Goal: Task Accomplishment & Management: Manage account settings

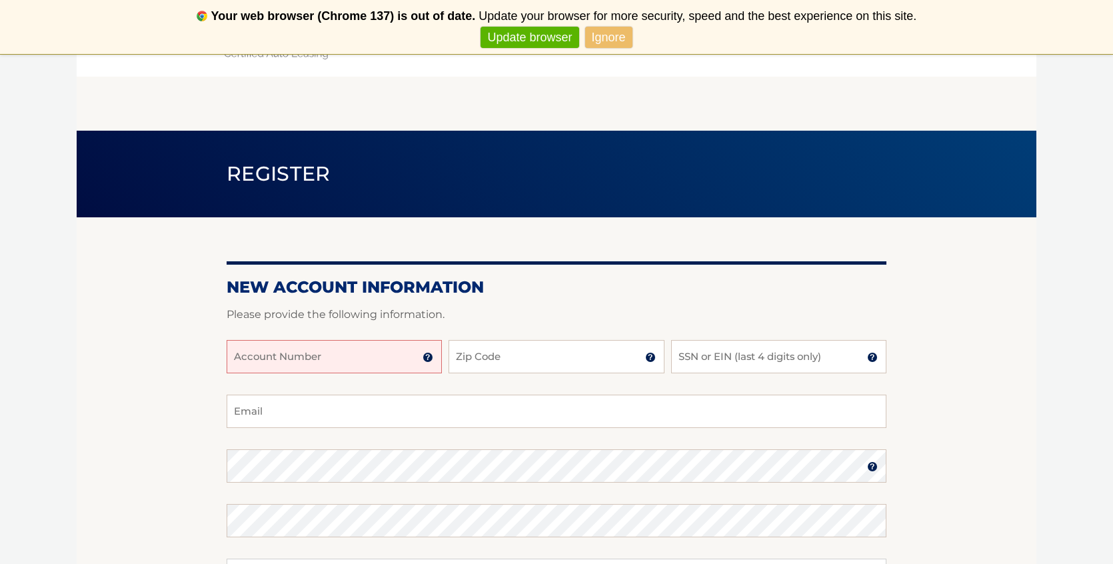
click at [303, 351] on input "Account Number" at bounding box center [334, 356] width 215 height 33
type input "44456005097"
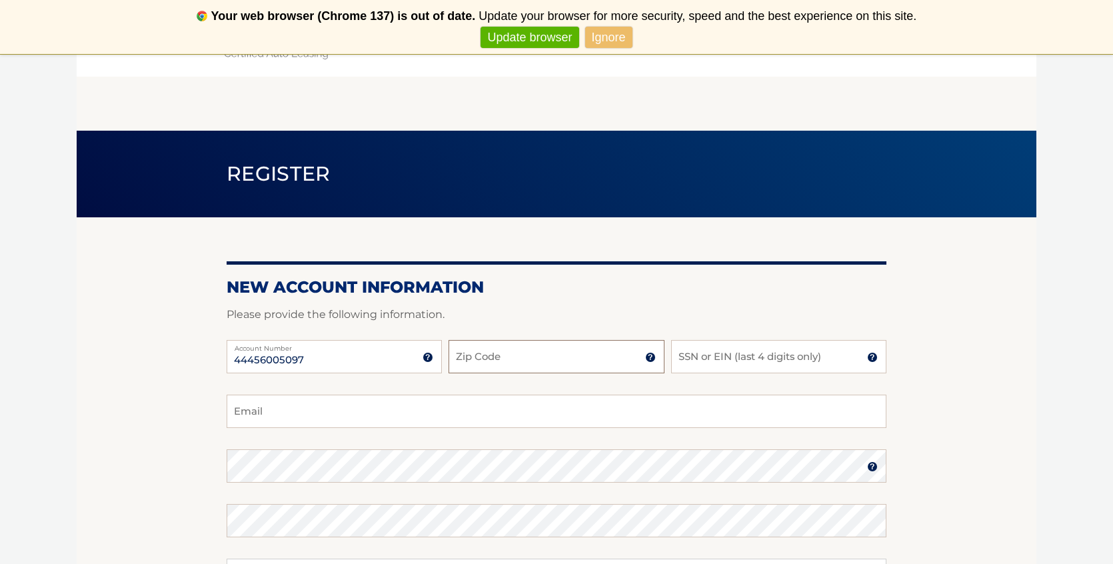
click at [482, 354] on input "Zip Code" at bounding box center [556, 356] width 215 height 33
type input "10312"
click at [708, 353] on input "SSN or EIN (last 4 digits only)" at bounding box center [778, 356] width 215 height 33
type input "6875"
click at [459, 407] on input "Email" at bounding box center [557, 411] width 660 height 33
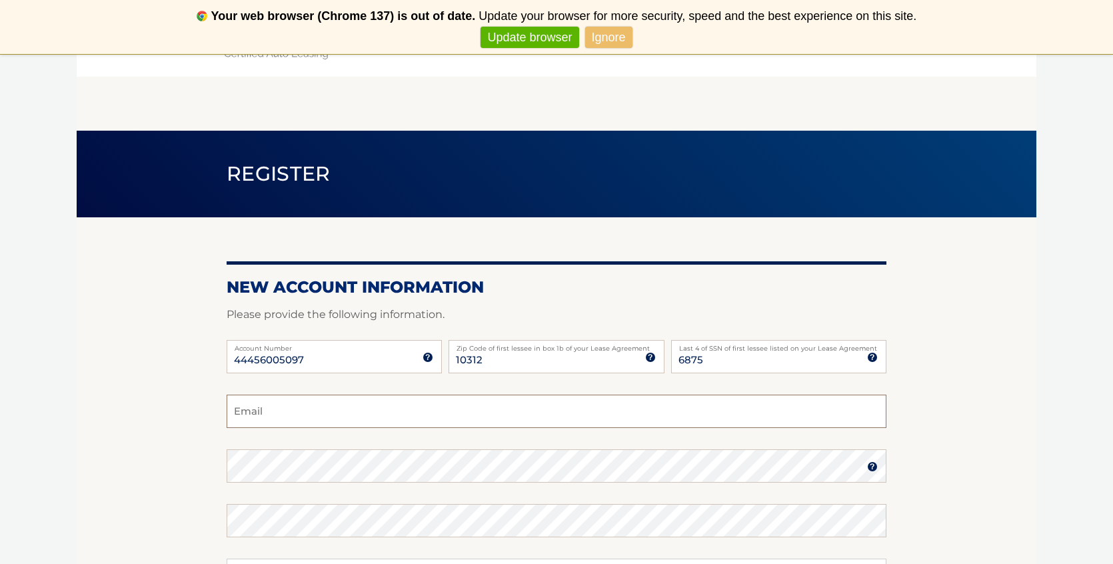
click at [459, 407] on input "Email" at bounding box center [557, 411] width 660 height 33
type input "kristy.,steiner@gmail.com"
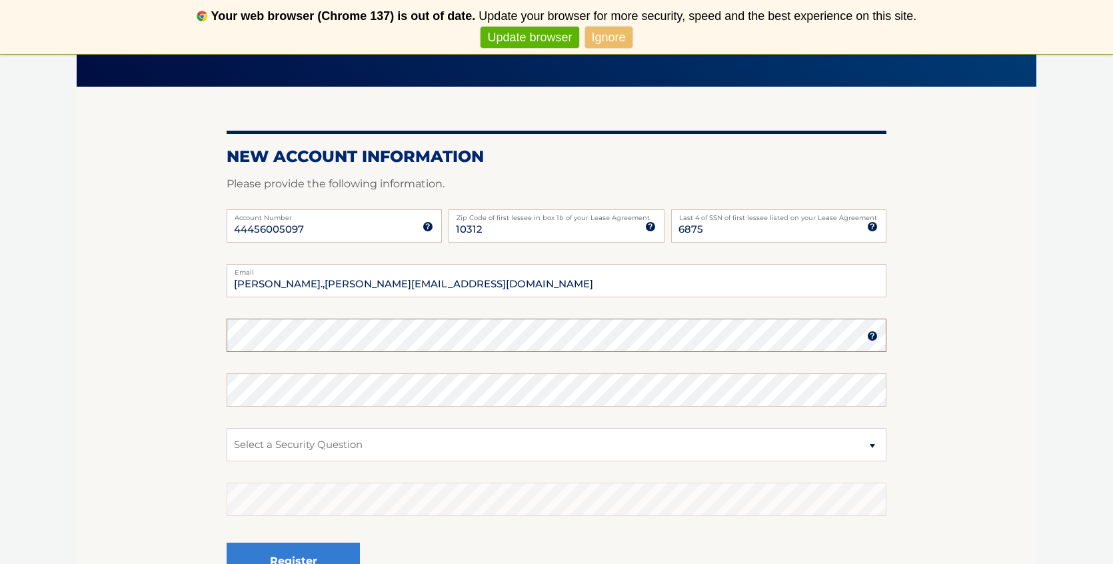
scroll to position [133, 0]
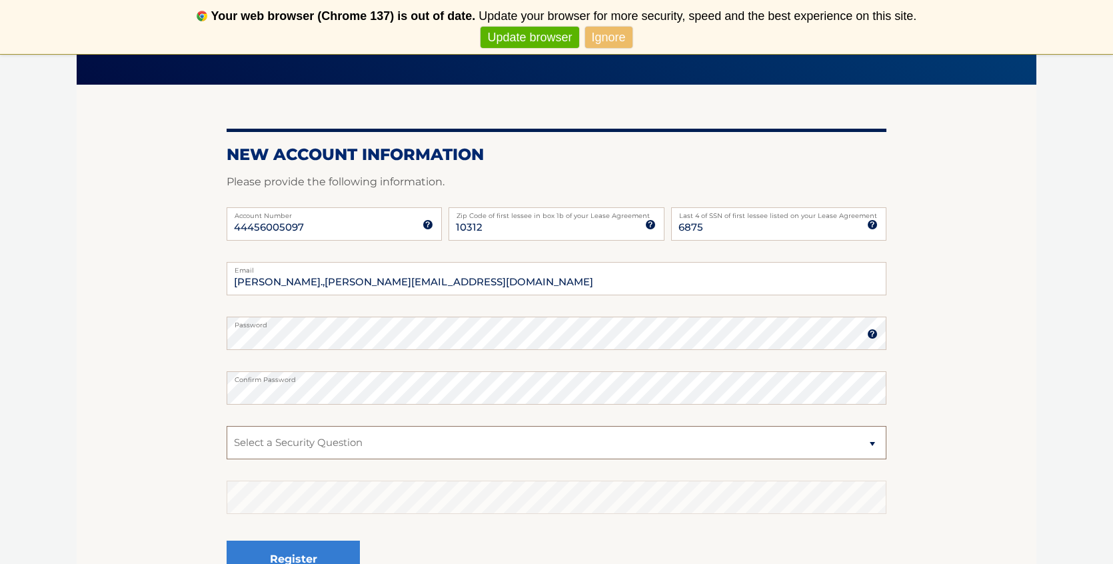
click at [407, 435] on select "Select a Security Question What was the name of your elementary school? What is…" at bounding box center [557, 442] width 660 height 33
select select "1"
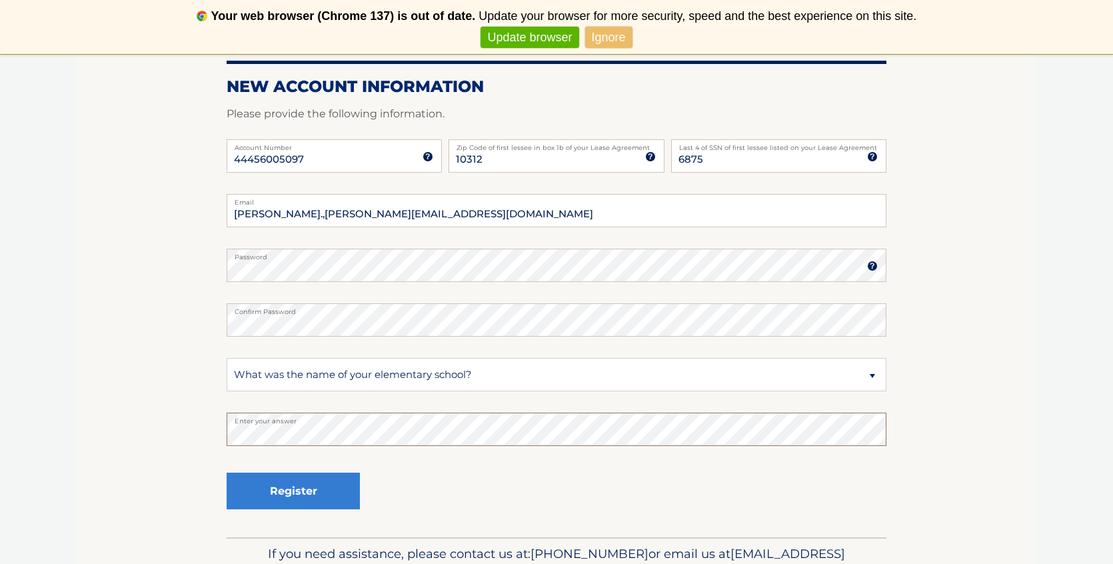
scroll to position [229, 0]
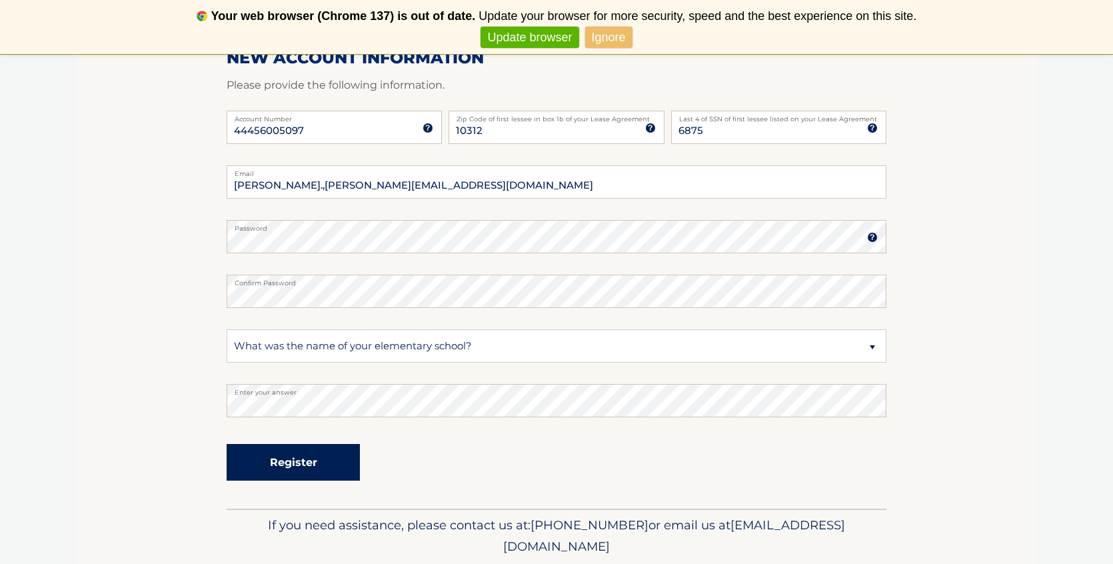
click at [305, 465] on button "Register" at bounding box center [293, 462] width 133 height 37
type input "kristy.steiner@gmail.com"
click at [289, 456] on button "Register" at bounding box center [293, 462] width 133 height 37
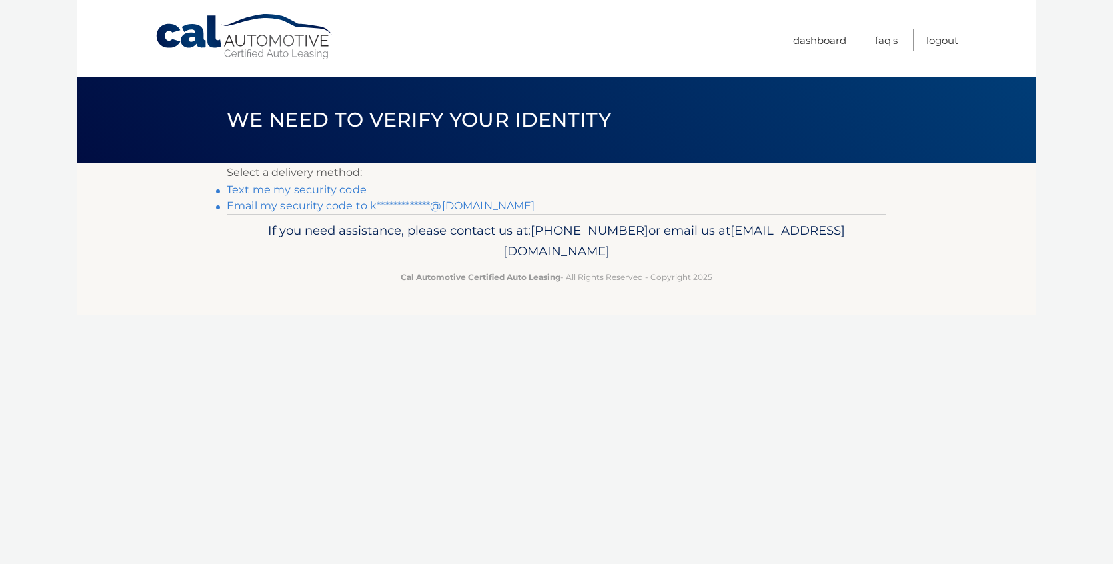
click at [317, 189] on link "Text me my security code" at bounding box center [297, 189] width 140 height 13
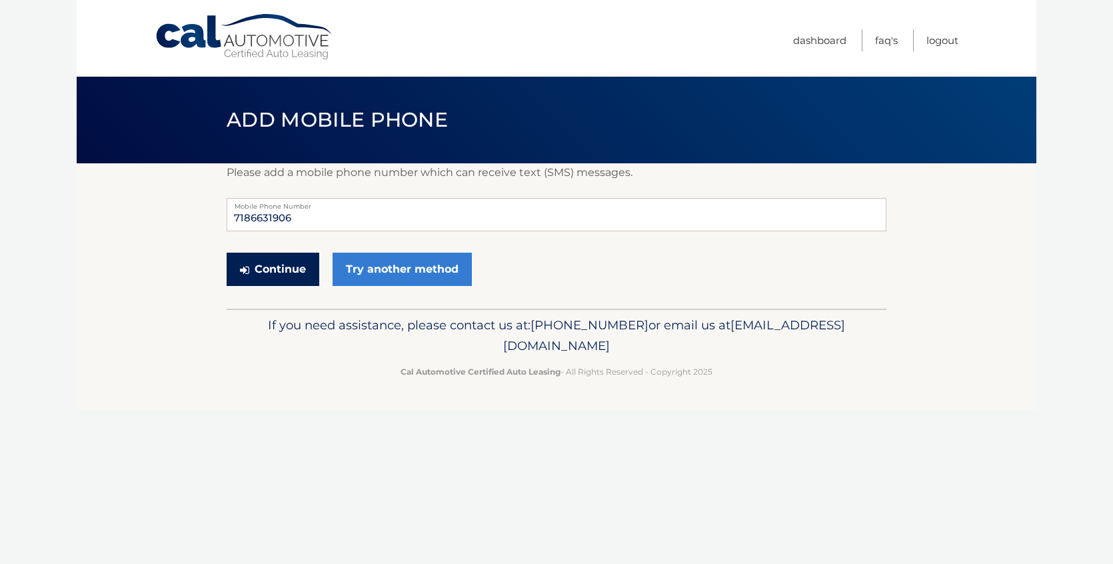
click at [249, 267] on icon "submit" at bounding box center [244, 270] width 9 height 11
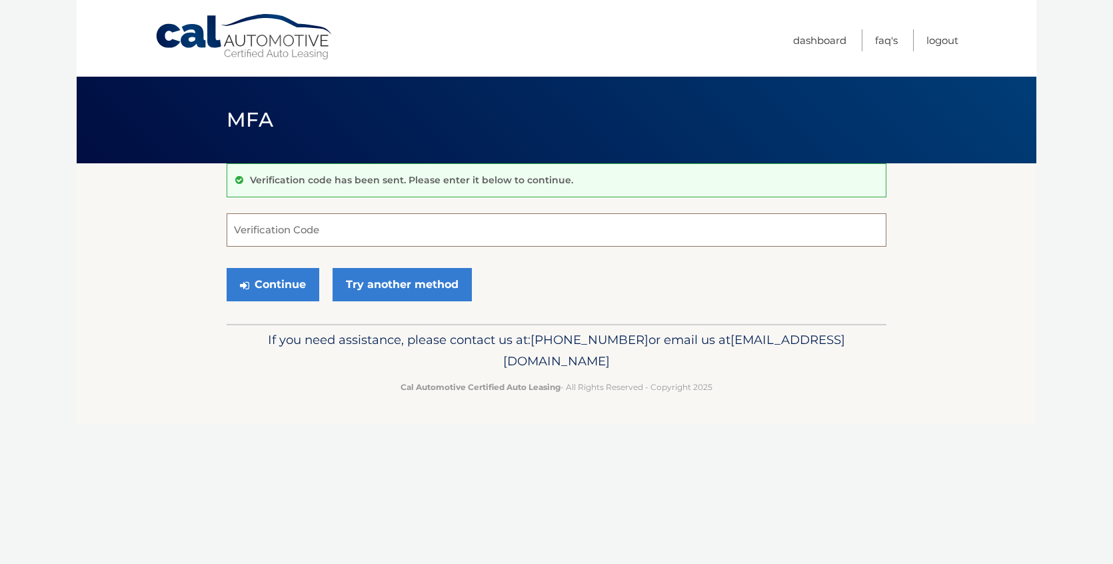
click at [253, 233] on input "Verification Code" at bounding box center [557, 229] width 660 height 33
type input "195747"
click at [259, 291] on button "Continue" at bounding box center [273, 284] width 93 height 33
click at [271, 289] on button "Continue" at bounding box center [273, 284] width 93 height 33
click at [330, 234] on input "195747" at bounding box center [557, 229] width 660 height 33
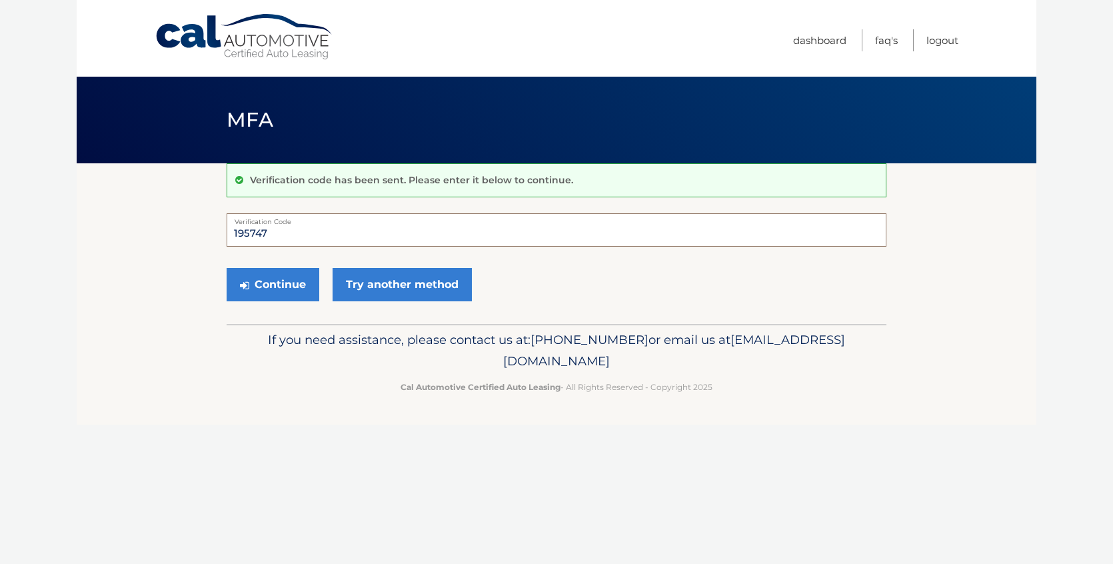
click at [227, 268] on button "Continue" at bounding box center [273, 284] width 93 height 33
click at [280, 285] on button "Continue" at bounding box center [273, 284] width 93 height 33
click at [285, 226] on input "195747" at bounding box center [557, 229] width 660 height 33
click at [249, 279] on button "Continue" at bounding box center [273, 284] width 93 height 33
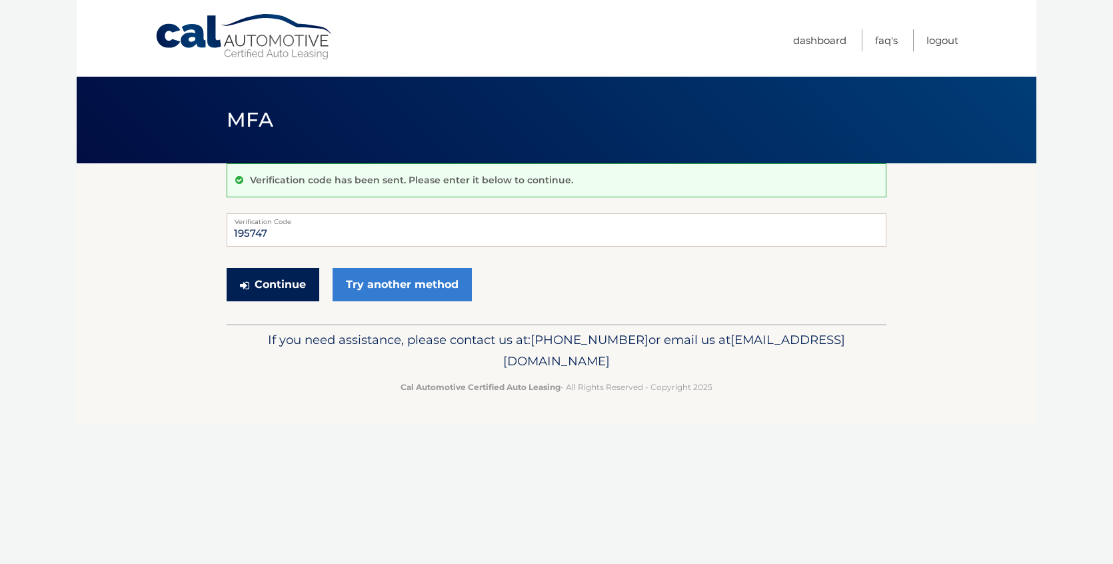
click at [249, 279] on button "Continue" at bounding box center [273, 284] width 93 height 33
click at [281, 283] on button "Continue" at bounding box center [273, 284] width 93 height 33
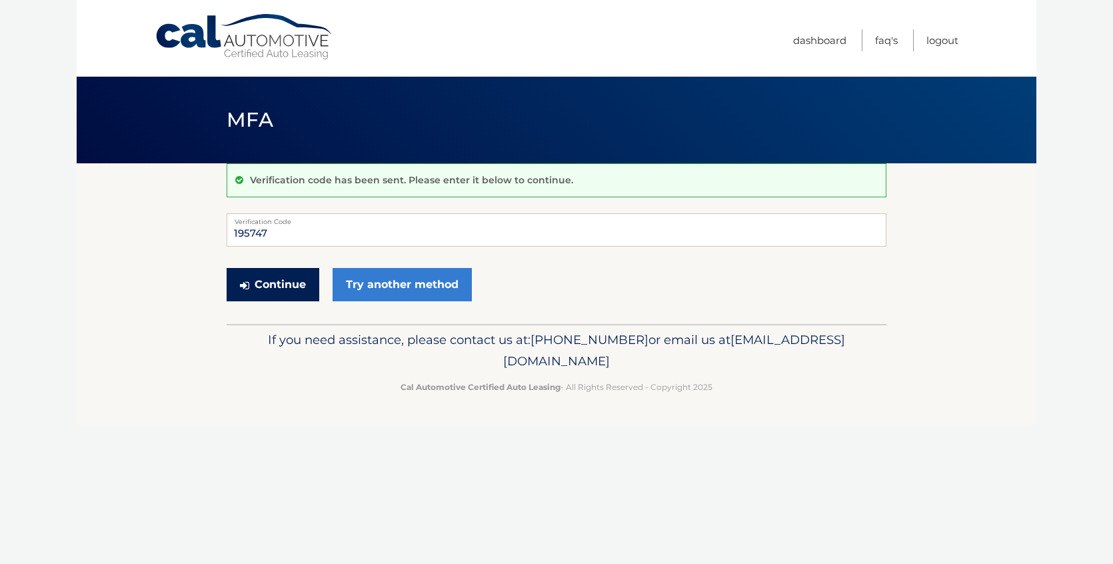
click at [281, 283] on button "Continue" at bounding box center [273, 284] width 93 height 33
click at [288, 233] on input "195747" at bounding box center [557, 229] width 660 height 33
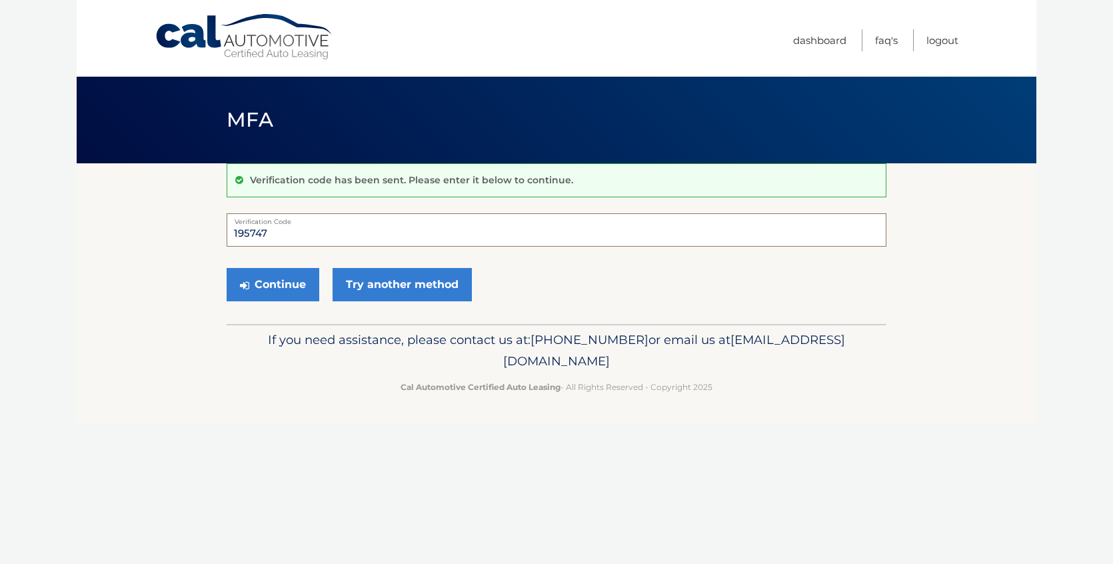
click at [288, 233] on input "195747" at bounding box center [557, 229] width 660 height 33
click at [326, 233] on input "Verification Code" at bounding box center [557, 229] width 660 height 33
type input "195747"
click at [291, 292] on button "Continue" at bounding box center [273, 284] width 93 height 33
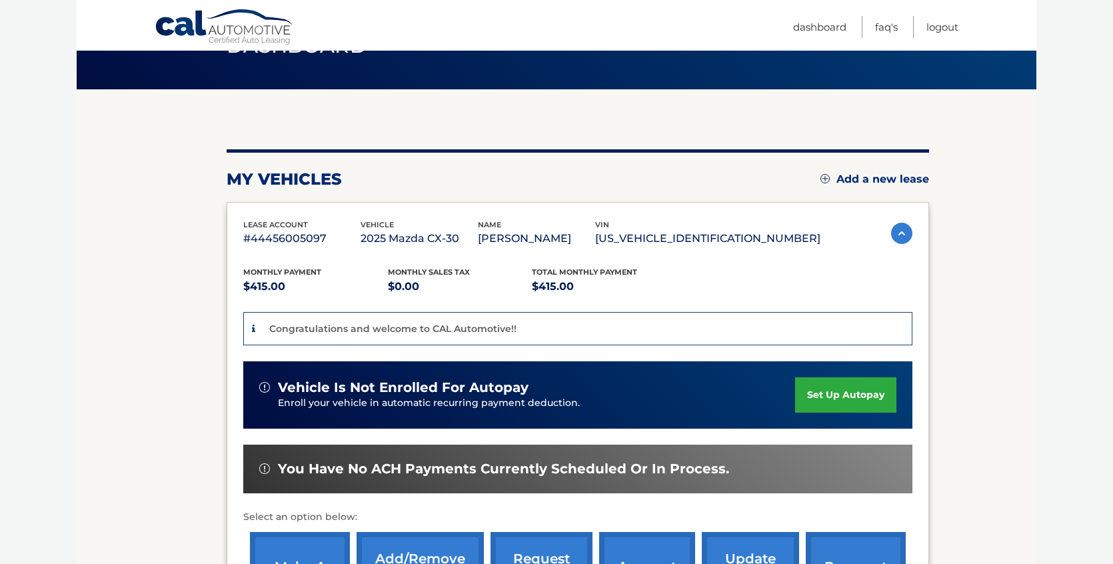
scroll to position [77, 0]
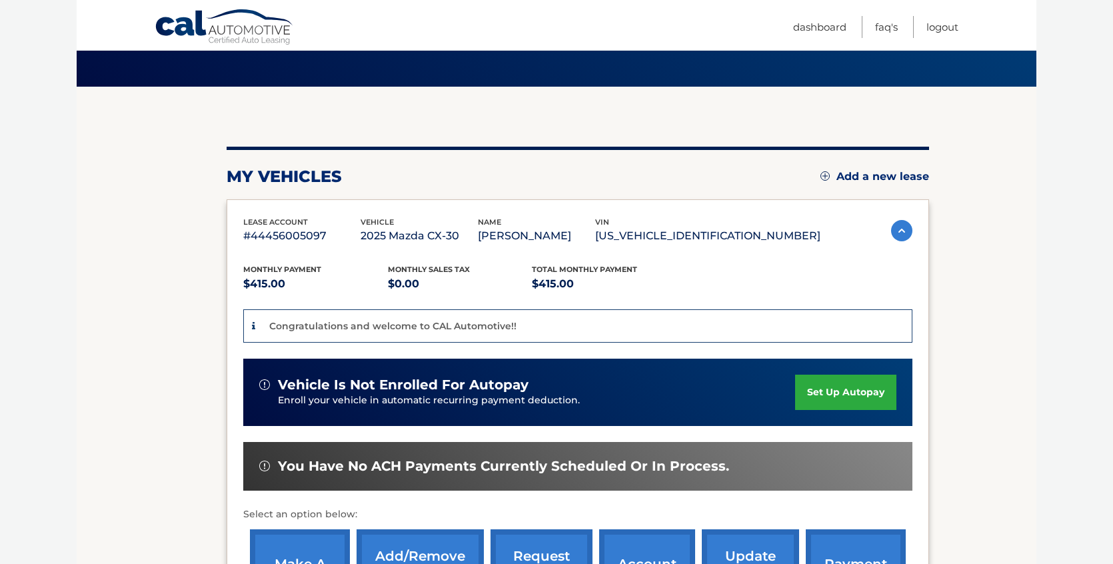
click at [847, 390] on link "set up autopay" at bounding box center [845, 392] width 101 height 35
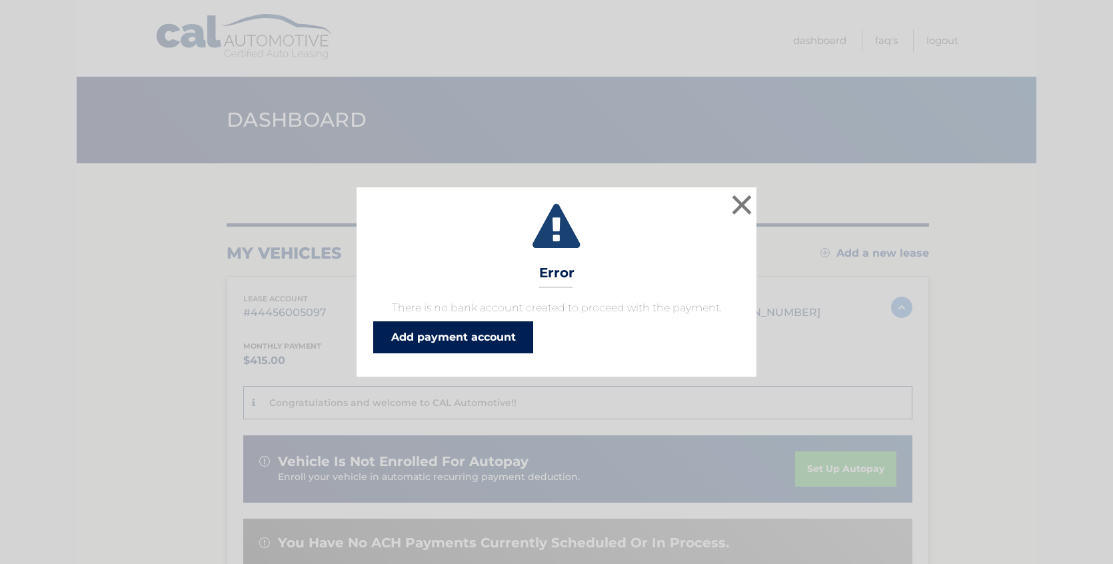
click at [463, 342] on link "Add payment account" at bounding box center [453, 337] width 160 height 32
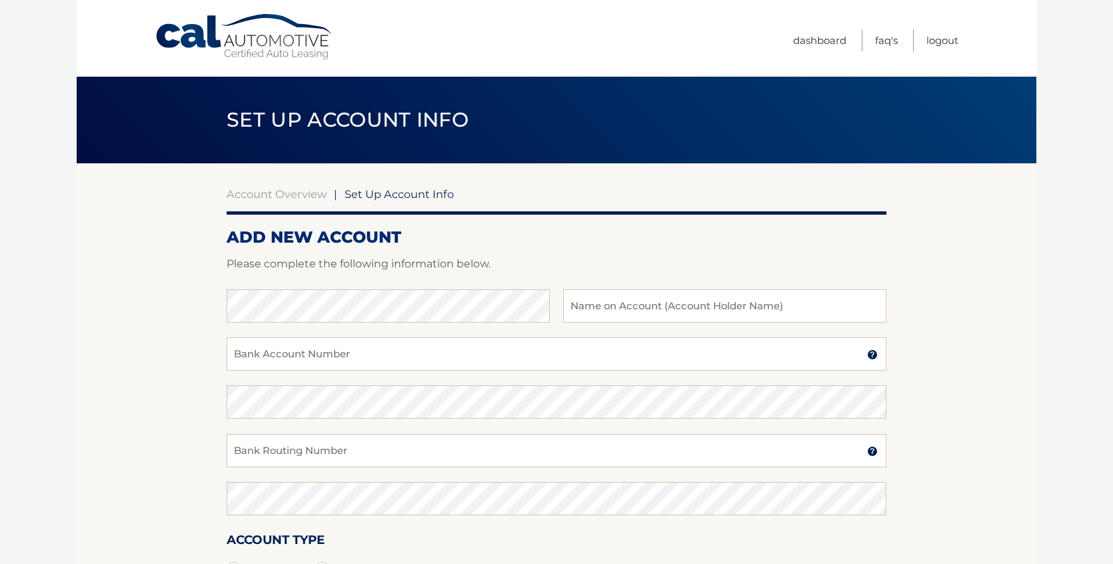
click at [311, 287] on div at bounding box center [557, 281] width 660 height 16
click at [678, 313] on input "[PERSON_NAME]" at bounding box center [724, 305] width 323 height 33
type input "[PERSON_NAME]"
click at [445, 352] on input "Bank Account Number" at bounding box center [557, 353] width 660 height 33
type input "229327165"
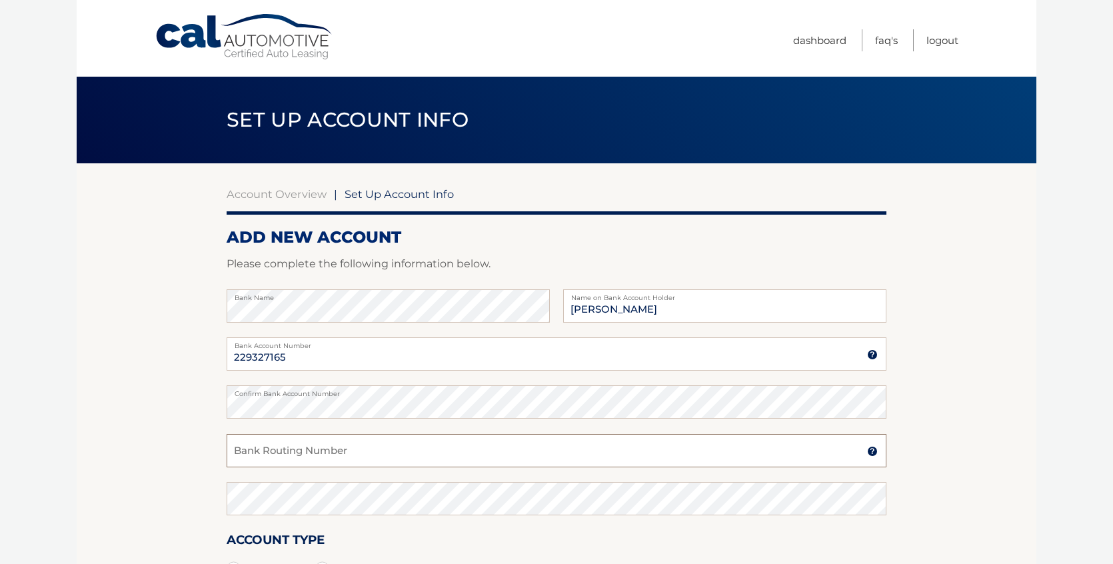
click at [281, 455] on input "Bank Routing Number" at bounding box center [557, 450] width 660 height 33
type input "021000021"
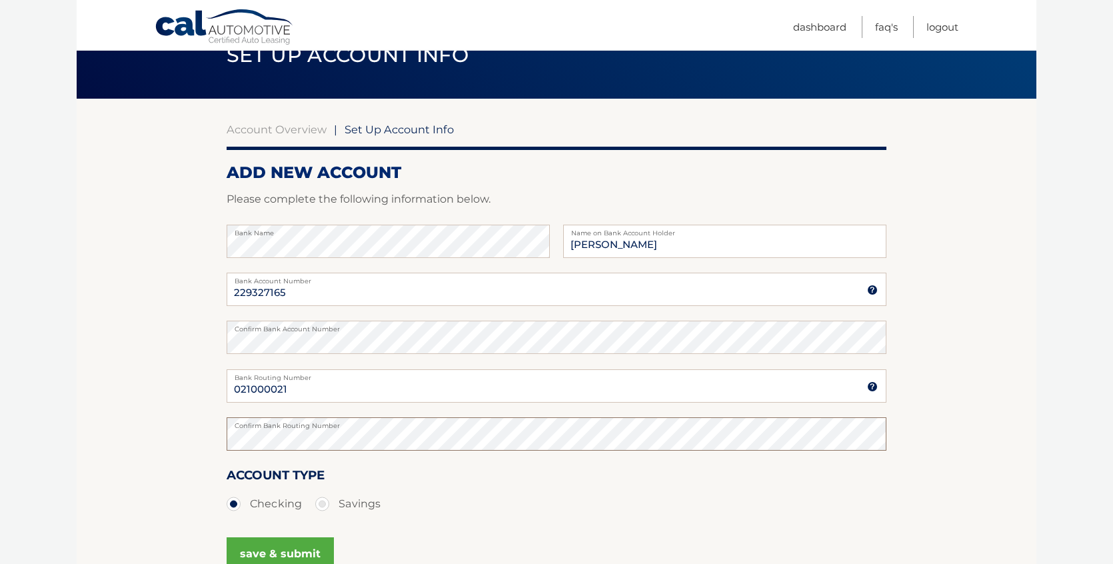
scroll to position [73, 0]
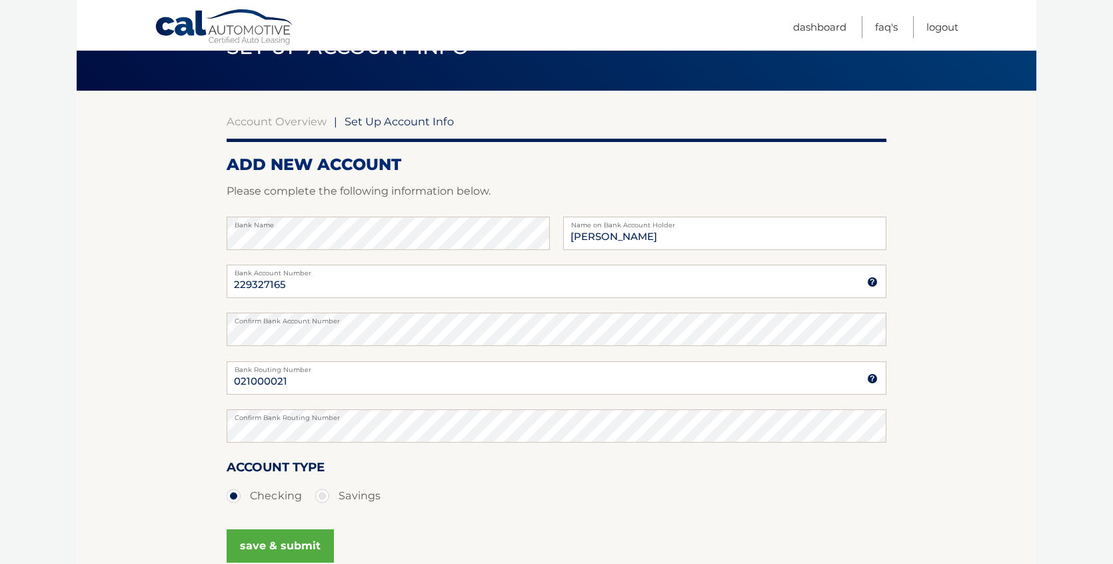
click at [289, 537] on button "save & submit" at bounding box center [280, 545] width 107 height 33
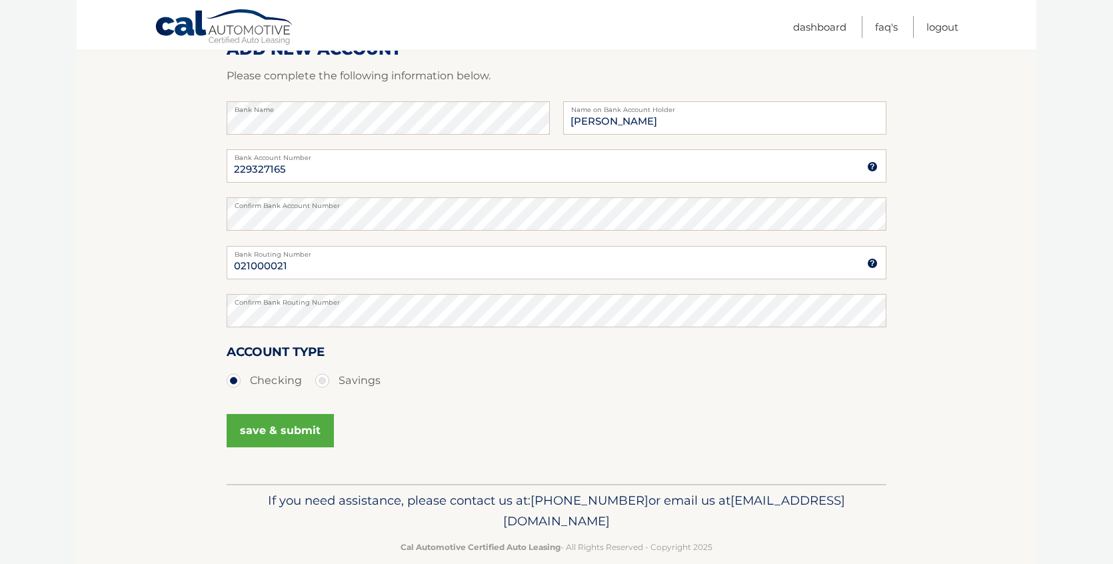
scroll to position [209, 0]
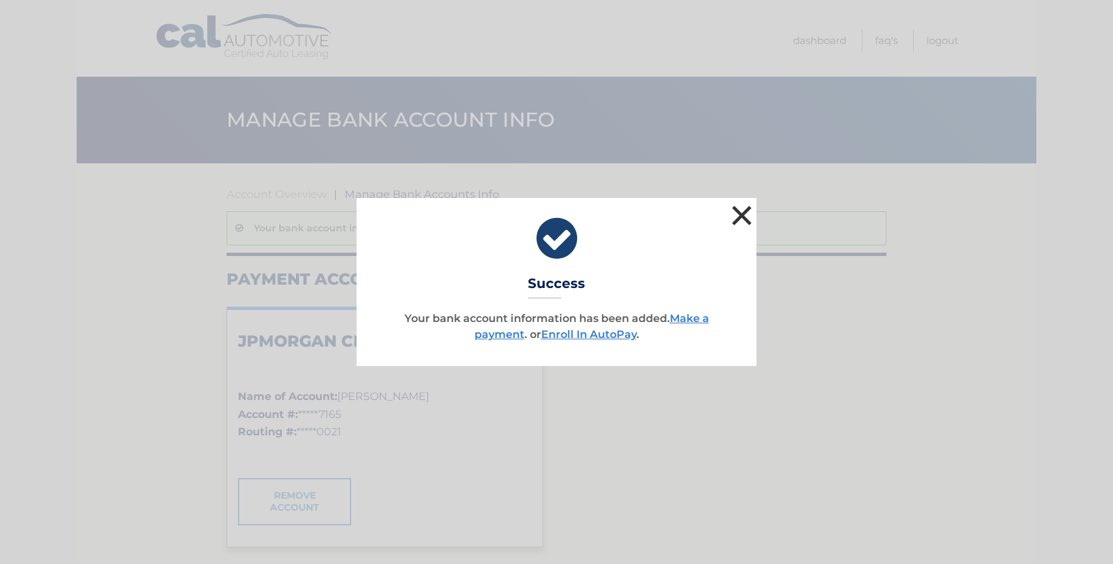
click at [746, 215] on button "×" at bounding box center [742, 215] width 27 height 27
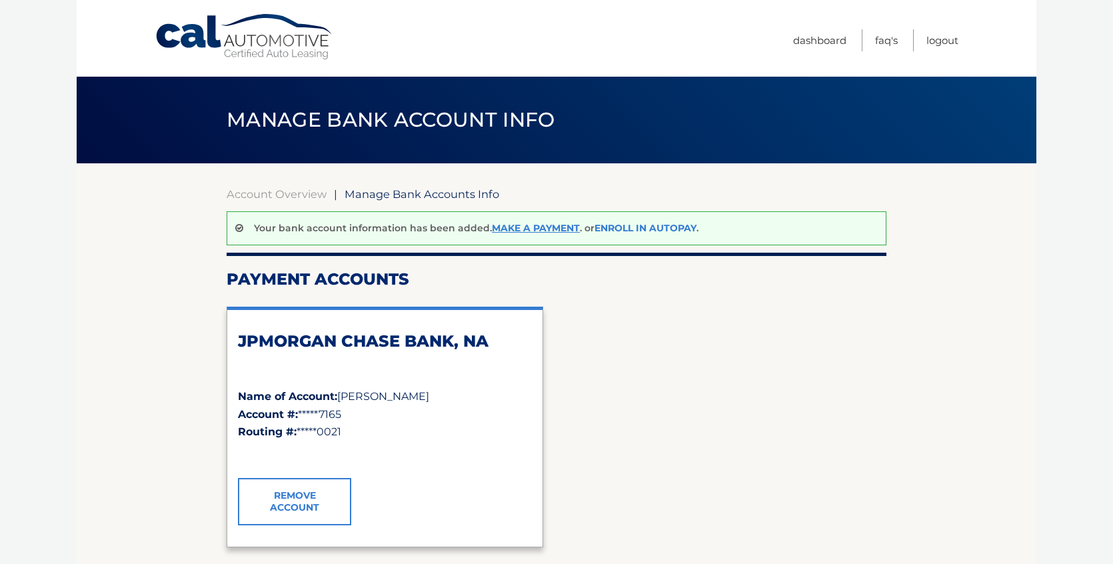
click at [649, 225] on link "Enroll In AutoPay" at bounding box center [646, 228] width 102 height 12
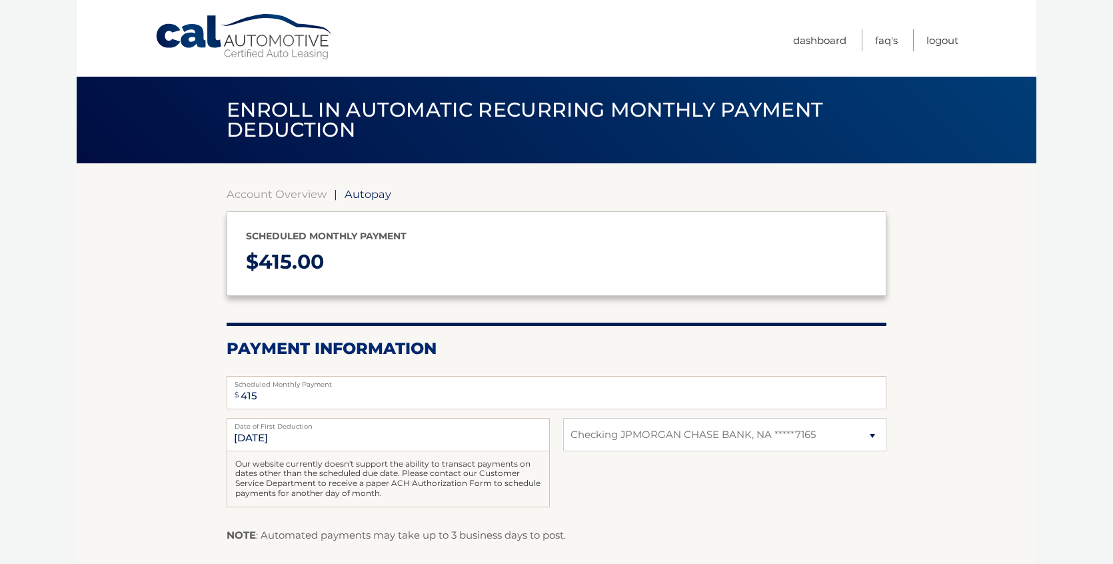
select select "MmRkNGY3OGEtMmY2Ny00NGI5LTk1OWEtYmMzZmQyMTIzYTll"
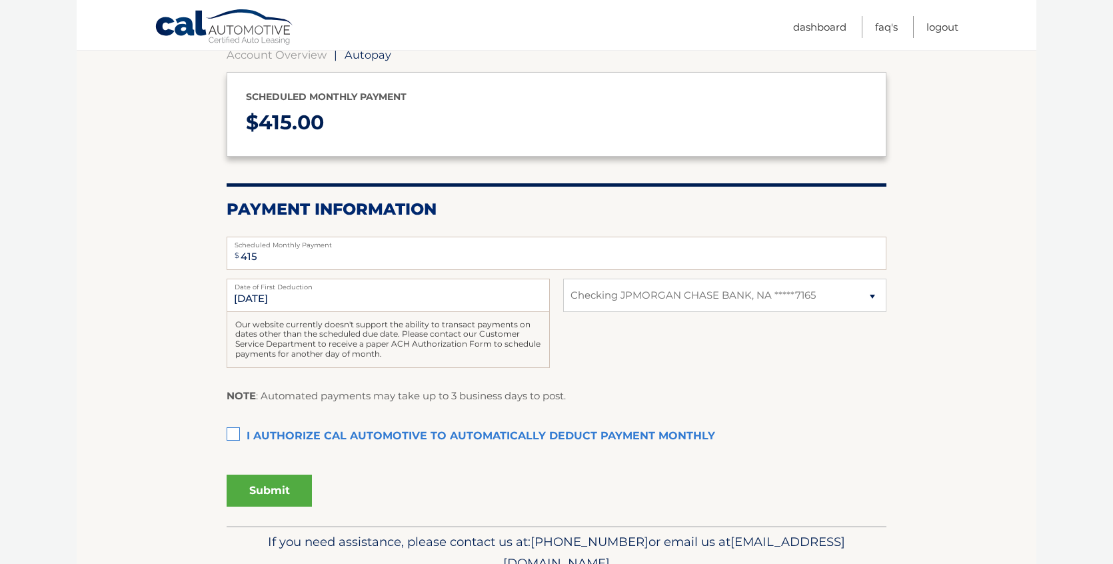
scroll to position [142, 0]
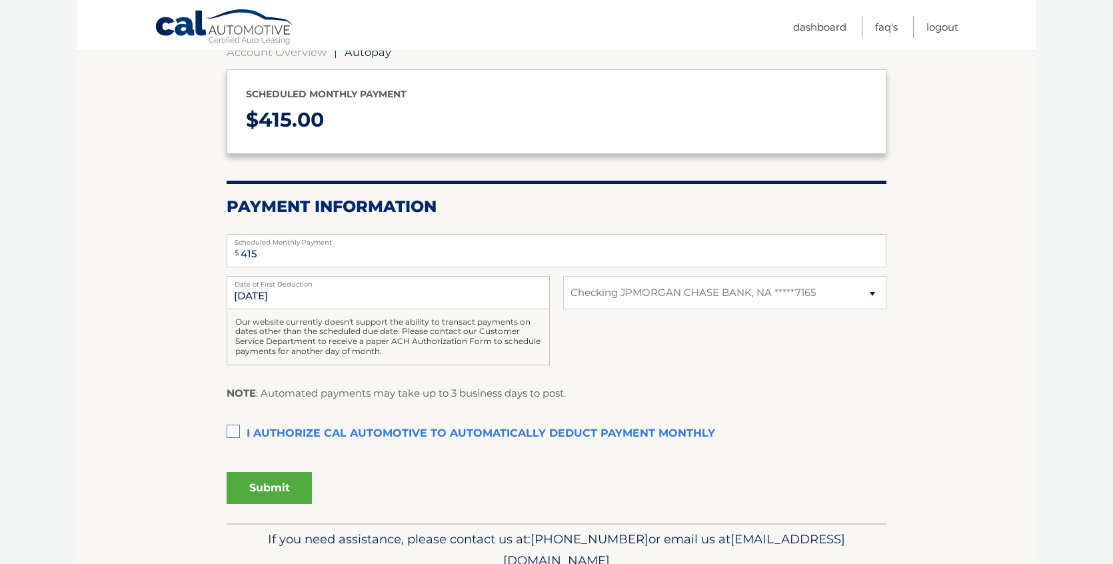
click at [337, 354] on div "Our website currently doesn't support the ability to transact payments on dates…" at bounding box center [388, 337] width 323 height 56
click at [231, 431] on label "I authorize cal automotive to automatically deduct payment monthly This checkbo…" at bounding box center [557, 434] width 660 height 27
click at [0, 0] on input "I authorize cal automotive to automatically deduct payment monthly This checkbo…" at bounding box center [0, 0] width 0 height 0
click at [273, 489] on button "Submit" at bounding box center [269, 488] width 85 height 32
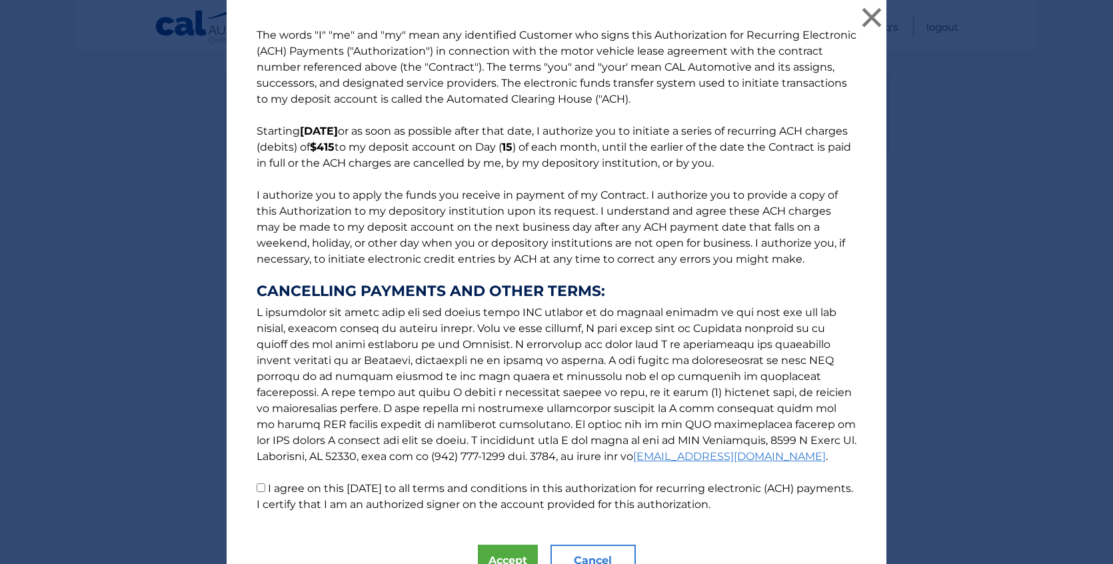
scroll to position [65, 0]
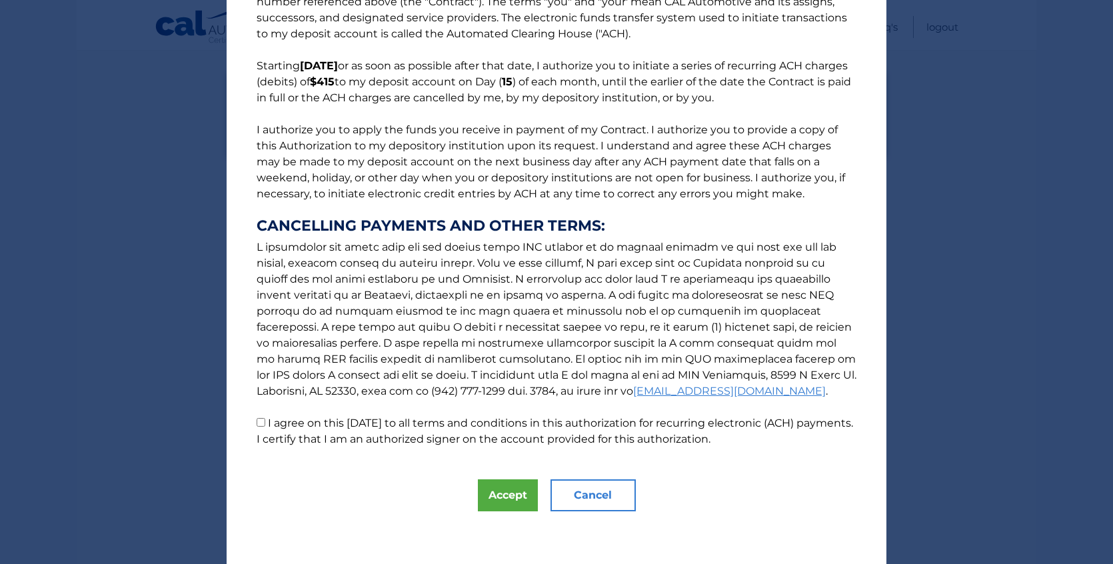
click at [262, 423] on input "I agree on this [DATE] to all terms and conditions in this authorization for re…" at bounding box center [261, 422] width 9 height 9
checkbox input "true"
click at [515, 497] on button "Accept" at bounding box center [508, 495] width 60 height 32
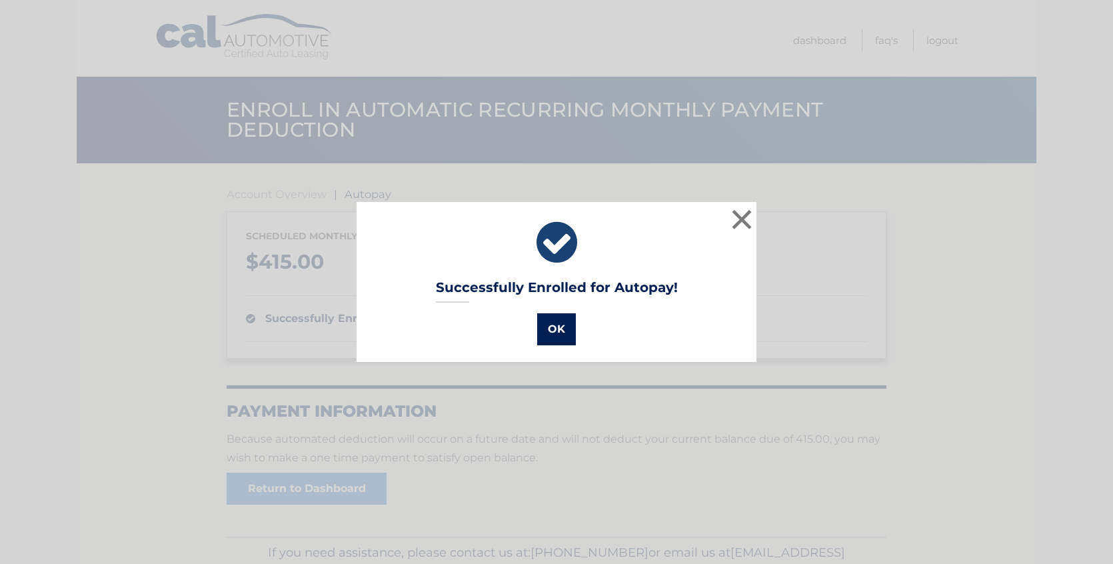
click at [553, 329] on button "OK" at bounding box center [556, 329] width 39 height 32
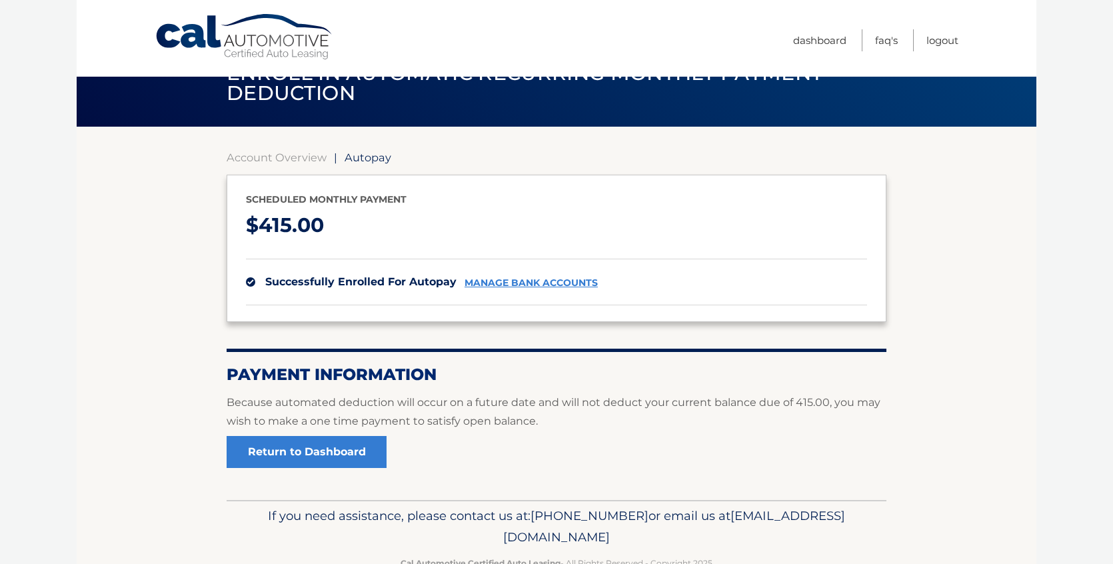
scroll to position [16, 0]
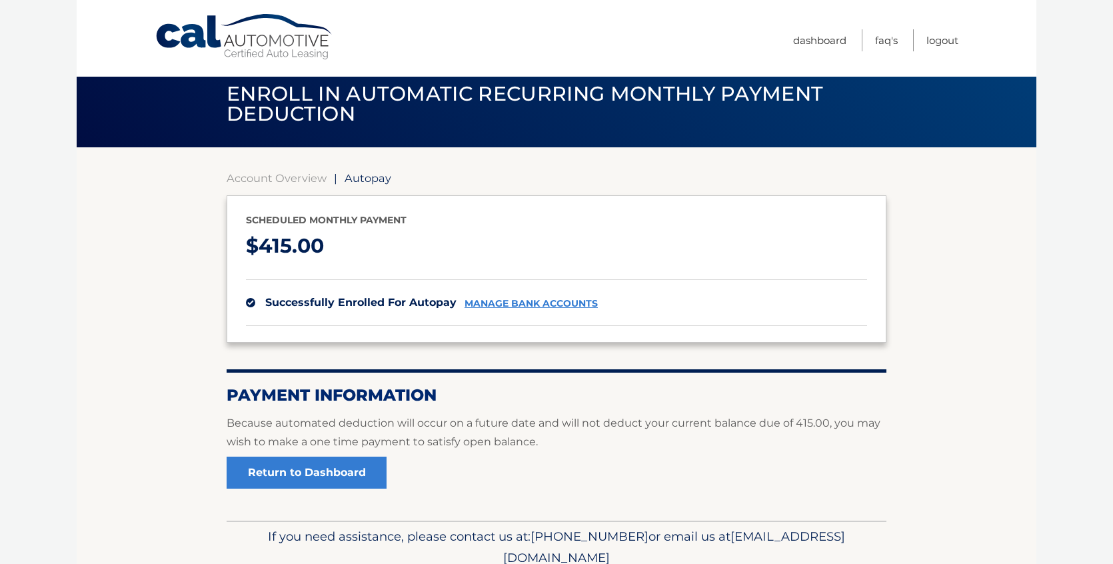
click at [287, 54] on link "Cal Automotive" at bounding box center [245, 36] width 180 height 47
